Goal: Task Accomplishment & Management: Manage account settings

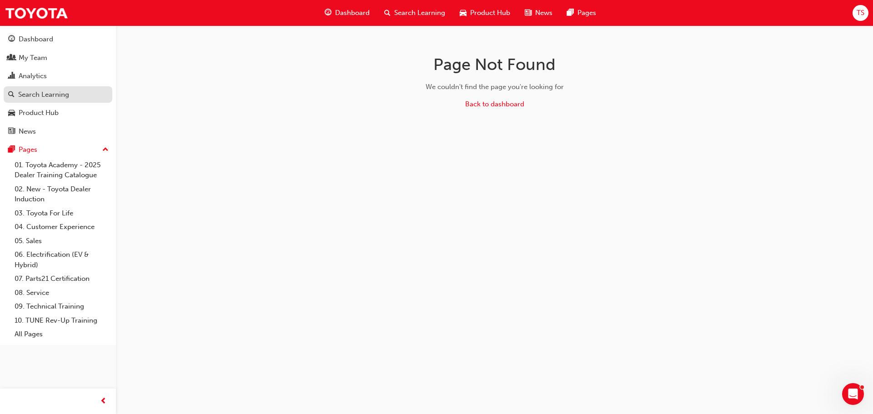
click at [51, 95] on div "Search Learning" at bounding box center [43, 95] width 51 height 10
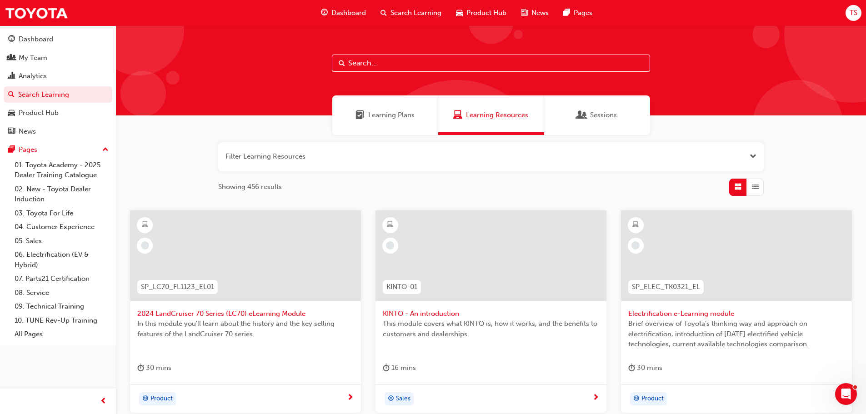
click at [409, 11] on span "Search Learning" at bounding box center [415, 13] width 51 height 10
click at [585, 115] on span "Sessions" at bounding box center [581, 115] width 9 height 10
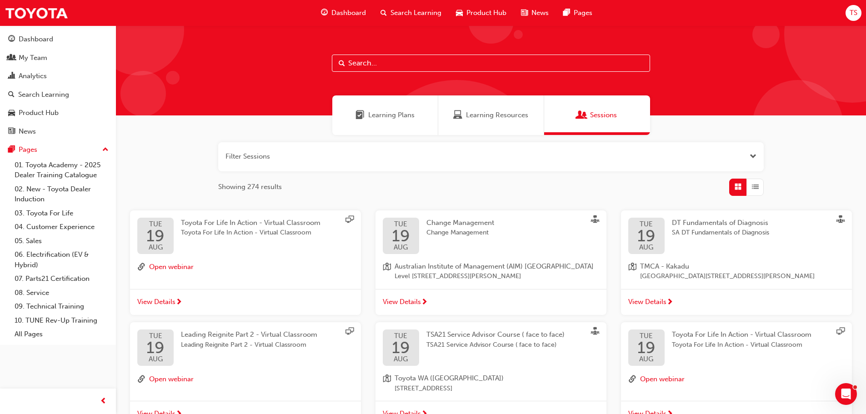
click at [407, 110] on span "Learning Plans" at bounding box center [391, 115] width 46 height 10
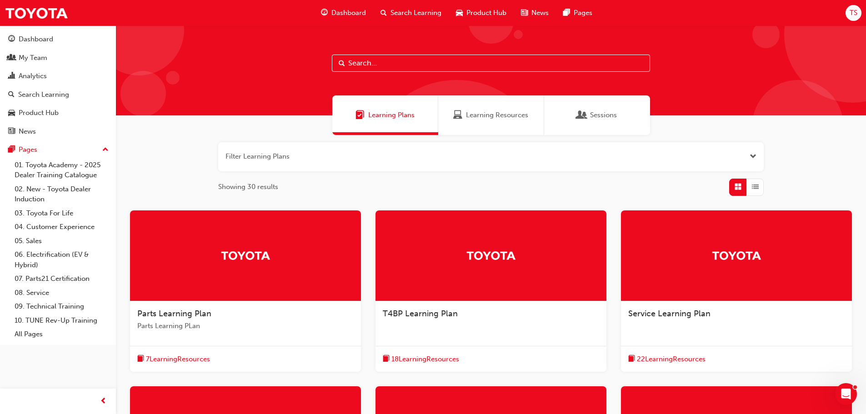
click at [470, 118] on span "Learning Resources" at bounding box center [497, 115] width 62 height 10
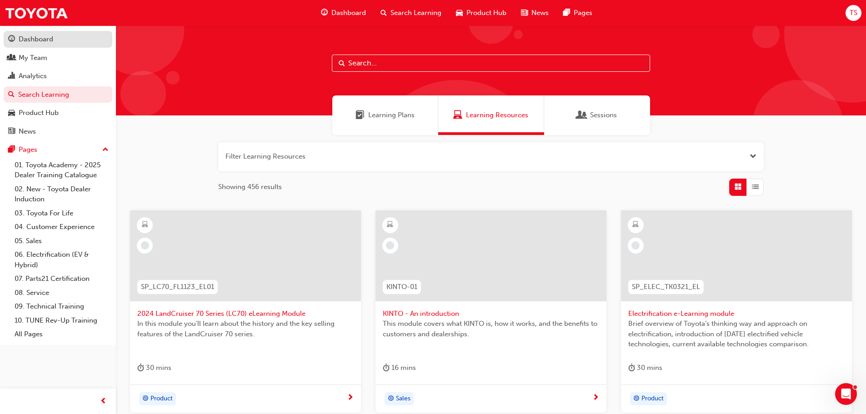
click at [39, 39] on div "Dashboard" at bounding box center [36, 39] width 35 height 10
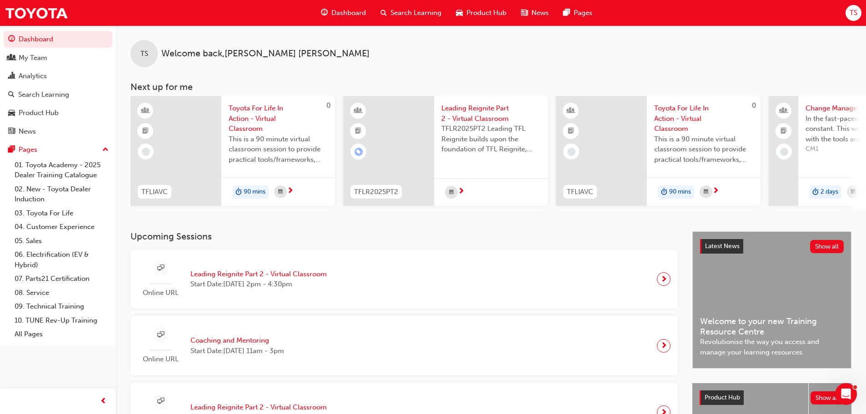
click at [259, 277] on span "Leading Reignite Part 2 - Virtual Classroom" at bounding box center [258, 274] width 136 height 10
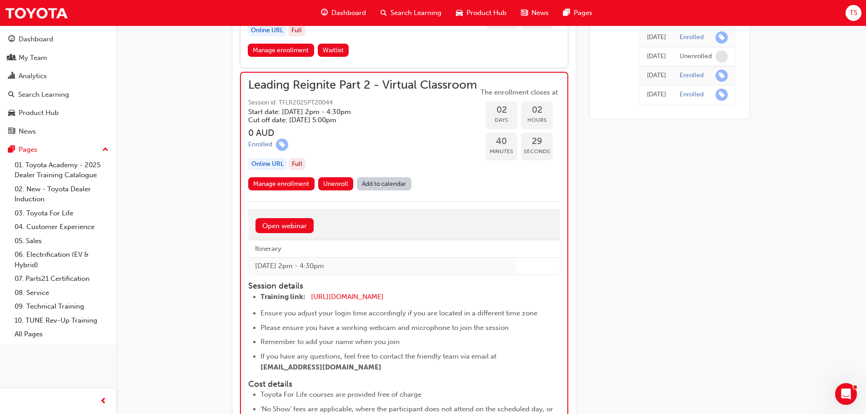
scroll to position [1241, 0]
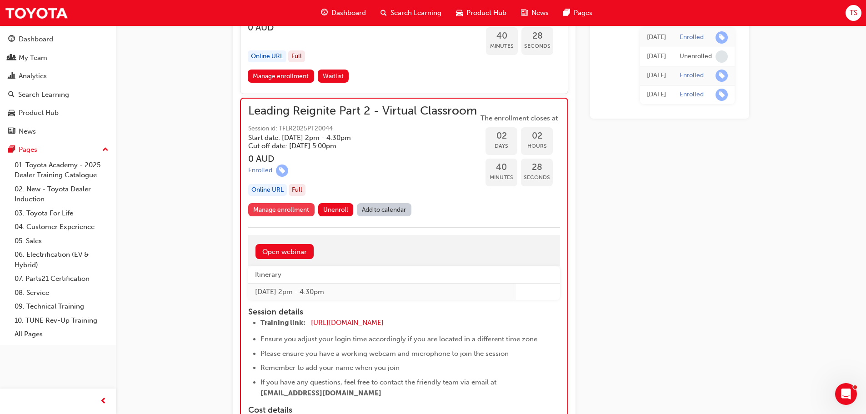
click at [292, 216] on link "Manage enrollment" at bounding box center [281, 209] width 66 height 13
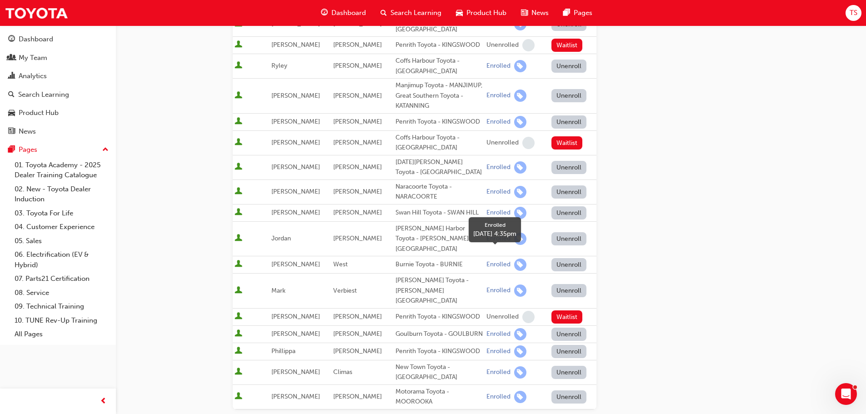
scroll to position [179, 0]
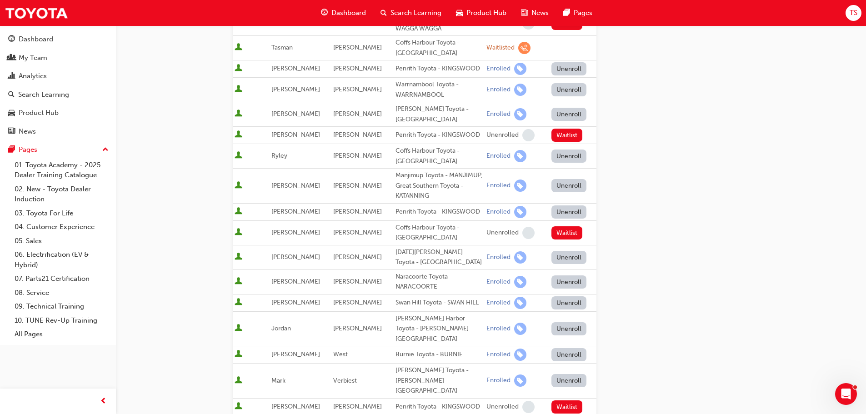
click at [568, 110] on button "Unenroll" at bounding box center [568, 114] width 35 height 13
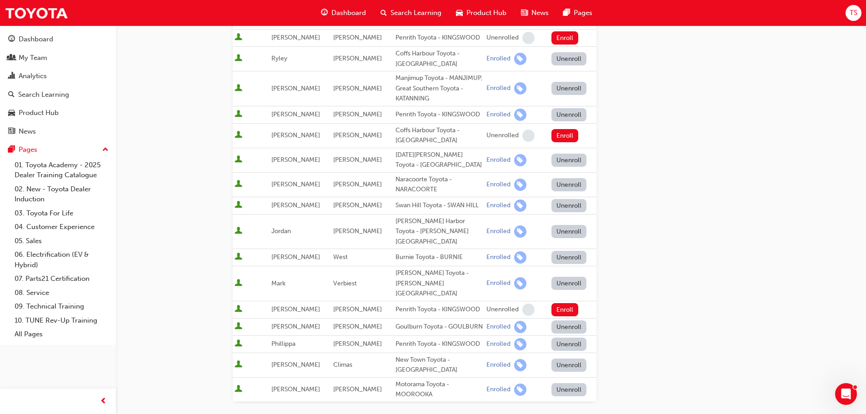
scroll to position [406, 0]
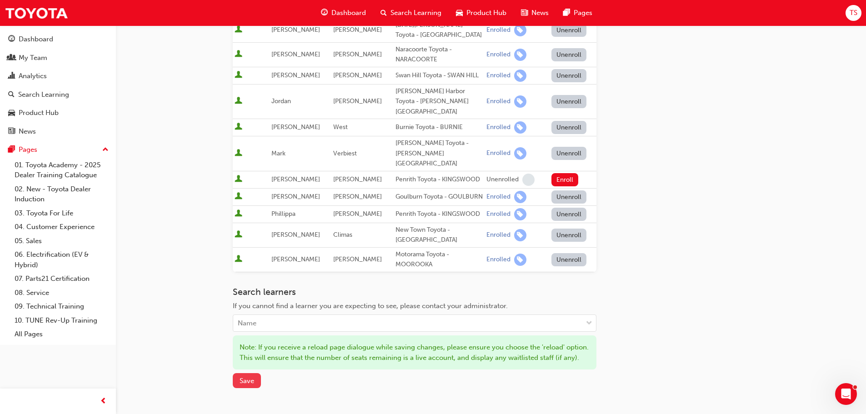
click at [241, 377] on span "Save" at bounding box center [247, 381] width 15 height 8
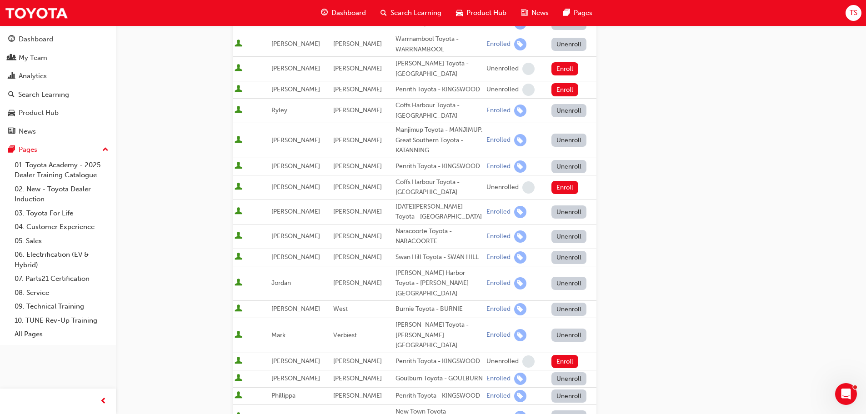
scroll to position [0, 0]
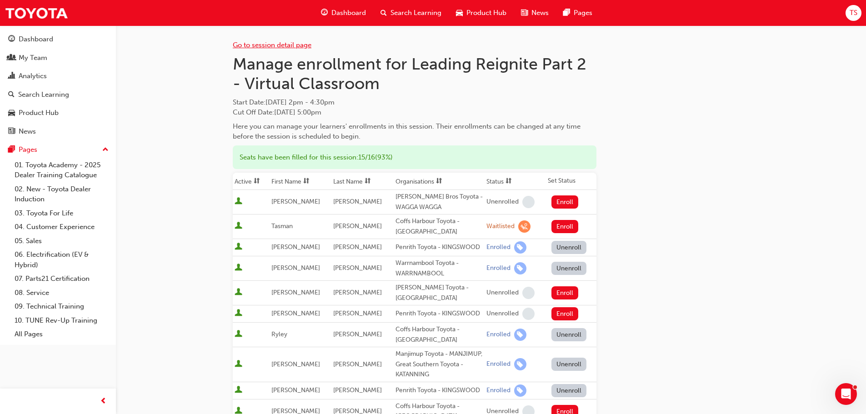
click at [285, 45] on link "Go to session detail page" at bounding box center [272, 45] width 79 height 8
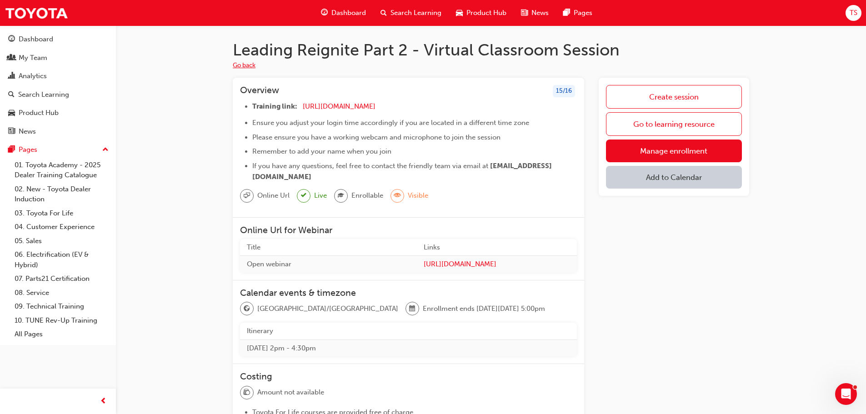
click at [241, 64] on button "Go back" at bounding box center [244, 65] width 23 height 10
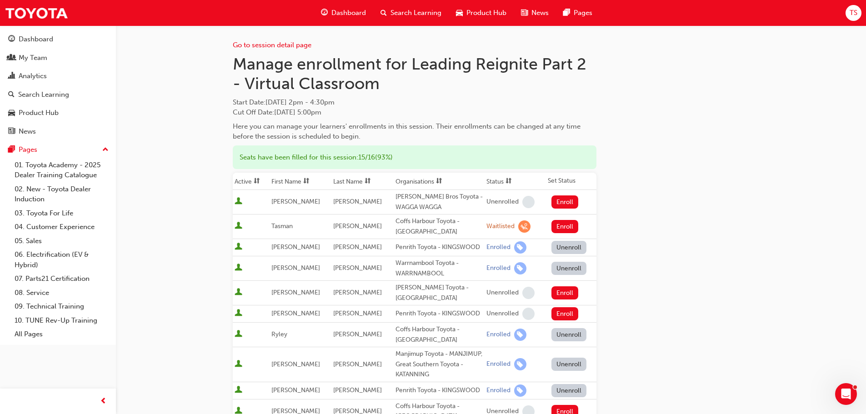
click at [340, 9] on span "Dashboard" at bounding box center [348, 13] width 35 height 10
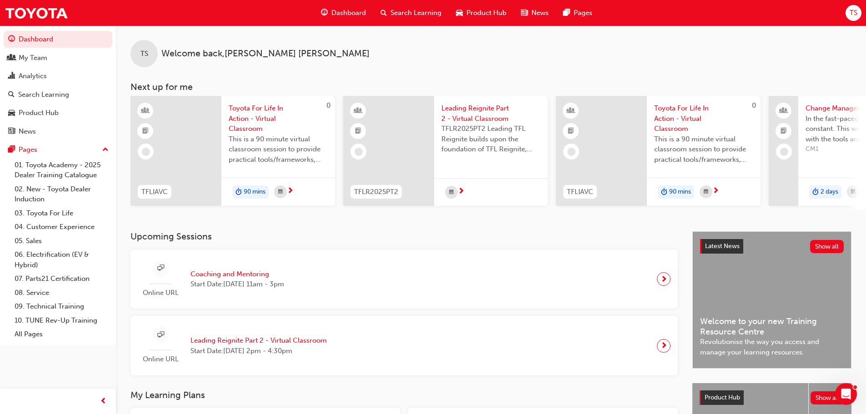
click at [481, 120] on span "Leading Reignite Part 2 - Virtual Classroom" at bounding box center [490, 113] width 99 height 20
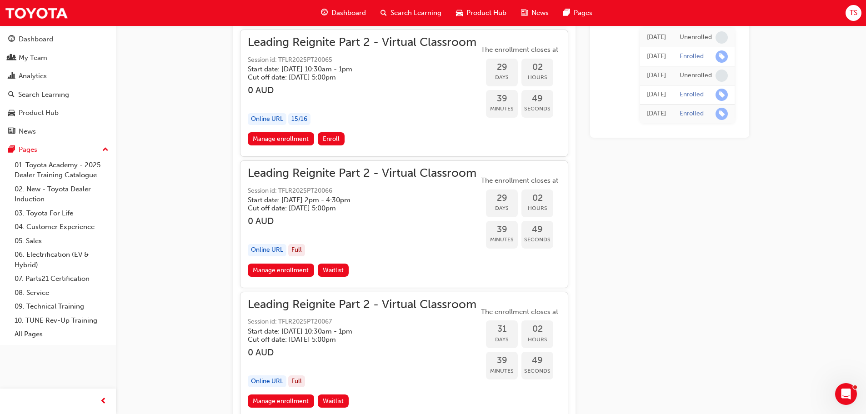
scroll to position [4001, 0]
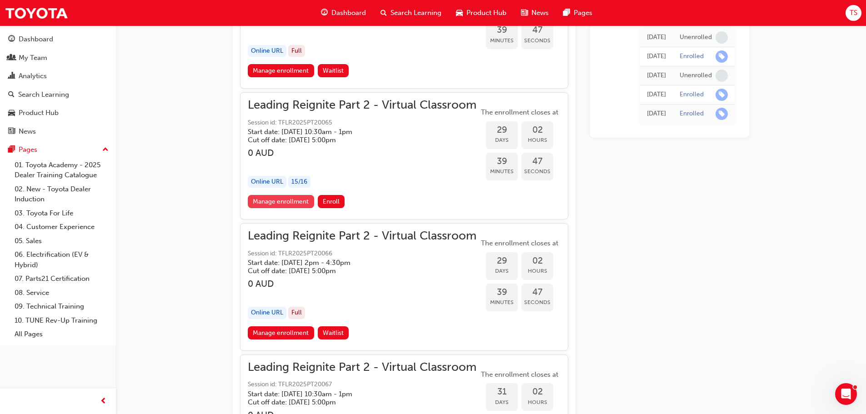
click at [275, 197] on link "Manage enrollment" at bounding box center [281, 201] width 66 height 13
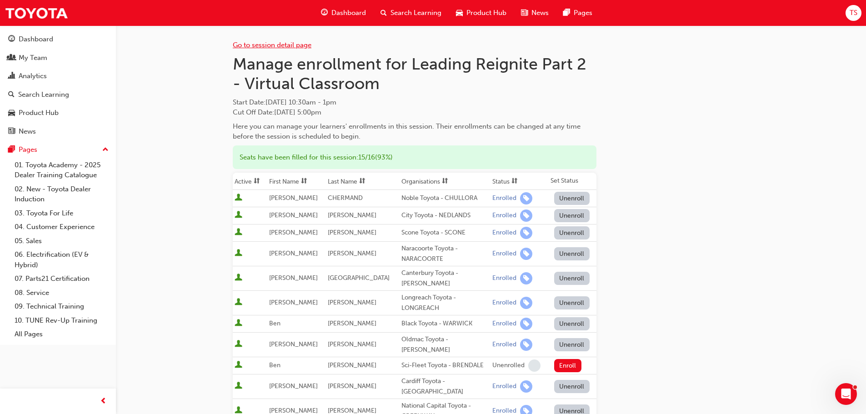
click at [280, 43] on link "Go to session detail page" at bounding box center [272, 45] width 79 height 8
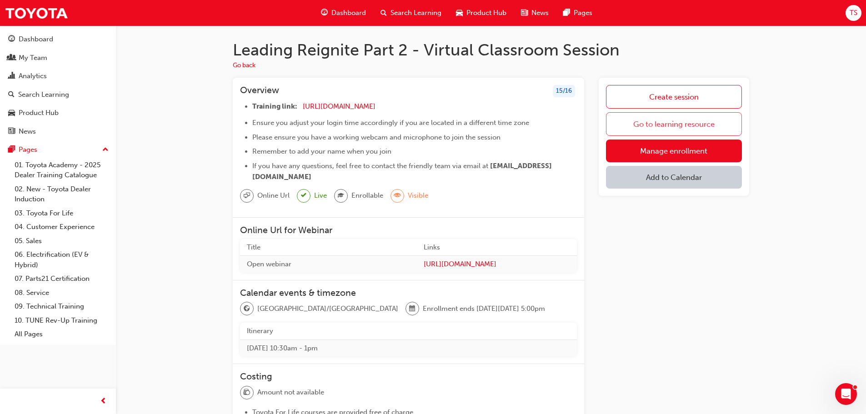
click at [650, 123] on link "Go to learning resource" at bounding box center [674, 124] width 136 height 24
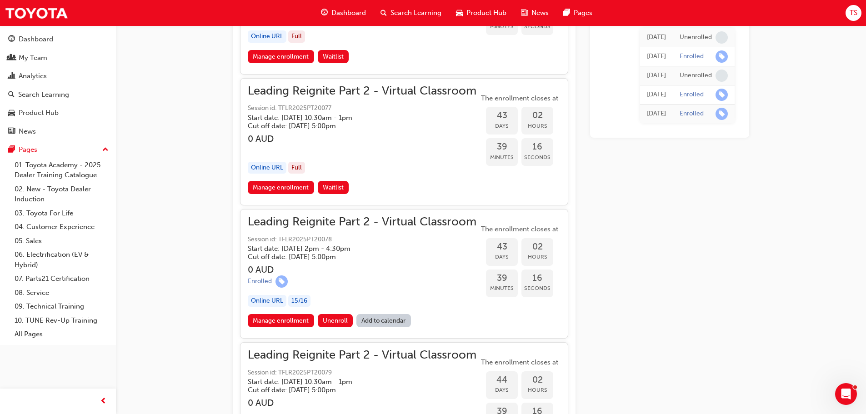
scroll to position [5638, 0]
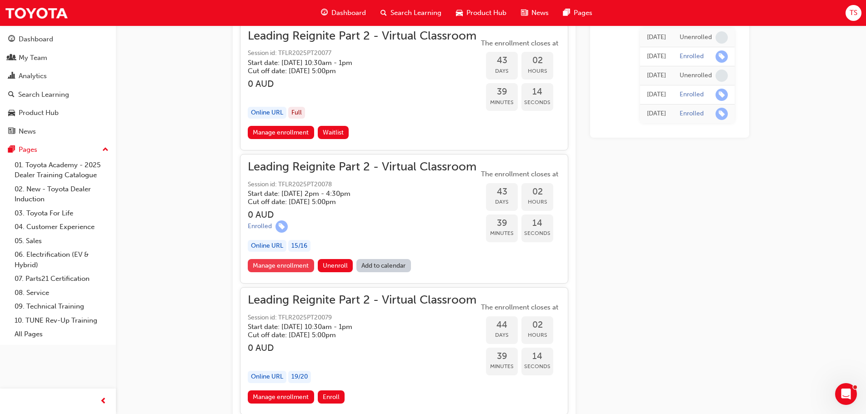
click at [290, 267] on link "Manage enrollment" at bounding box center [281, 265] width 66 height 13
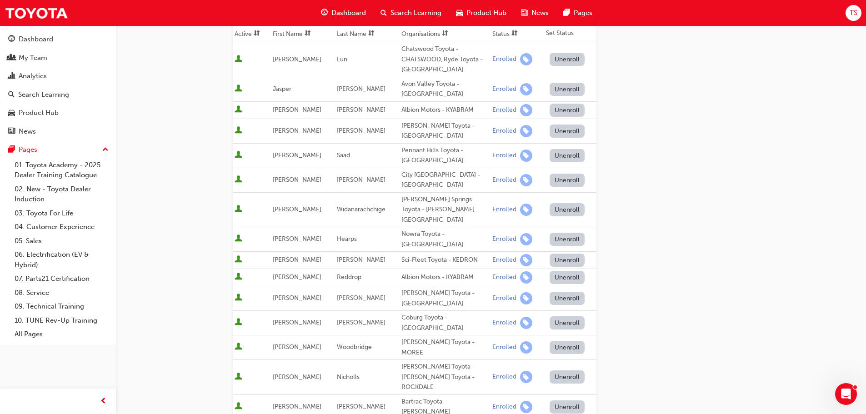
scroll to position [182, 0]
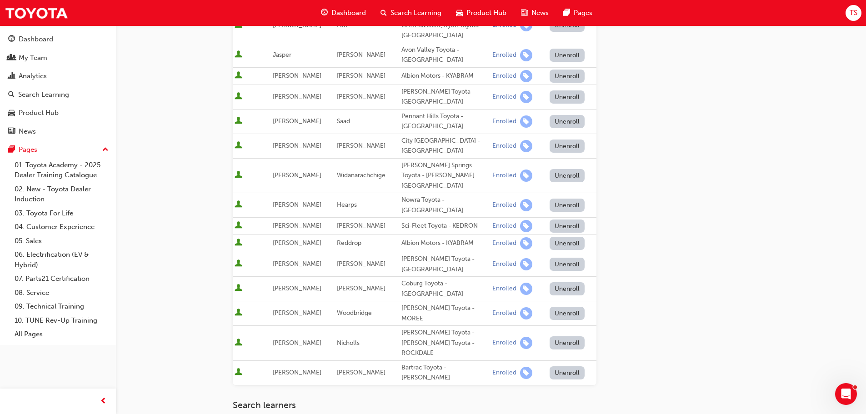
click at [607, 391] on div "Go to session detail page Manage enrollment for Leading Reignite Part 2 - Virtu…" at bounding box center [491, 189] width 516 height 690
